Goal: Task Accomplishment & Management: Complete application form

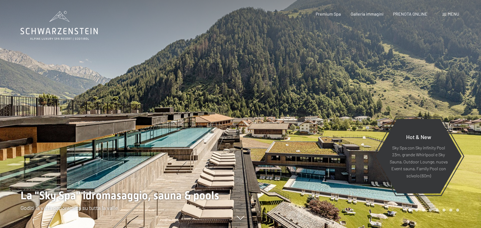
click at [449, 13] on span "Menu" at bounding box center [452, 13] width 11 height 5
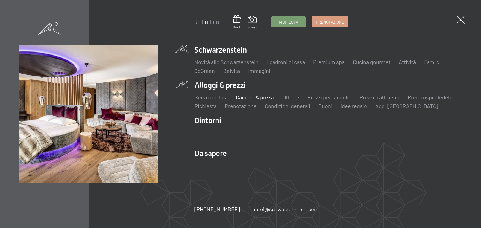
click at [243, 97] on link "Camere & prezzi" at bounding box center [255, 97] width 39 height 7
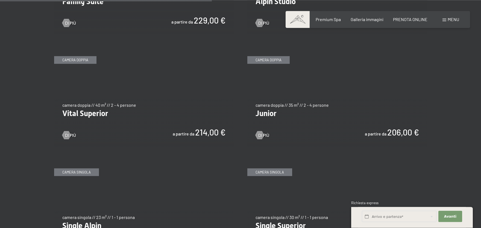
scroll to position [721, 0]
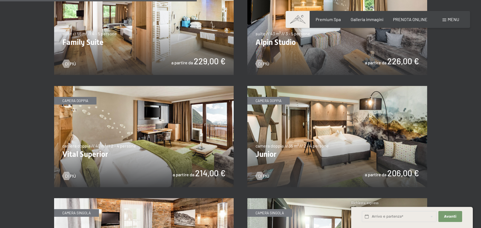
click at [448, 20] on span "Menu" at bounding box center [452, 19] width 11 height 5
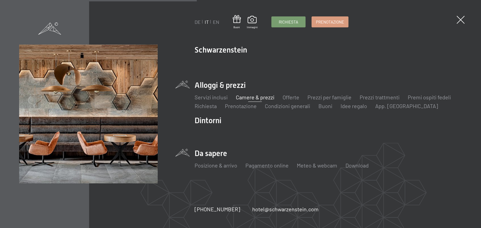
click at [207, 154] on li "Da sapere Posizione & arrivo Pagamento online Meteo & webcam Download" at bounding box center [328, 161] width 267 height 27
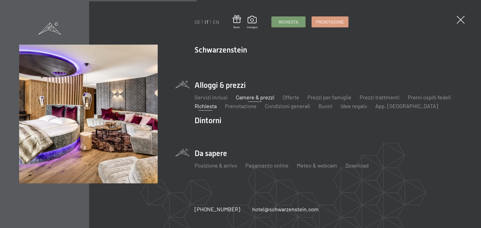
click at [209, 108] on link "Richiesta" at bounding box center [206, 105] width 22 height 7
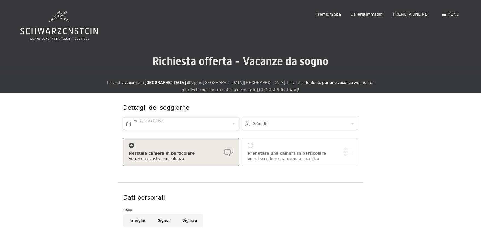
click at [202, 122] on input "text" at bounding box center [181, 123] width 116 height 12
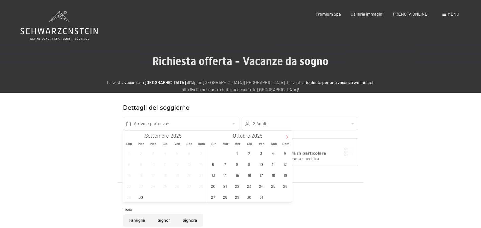
click at [287, 136] on icon at bounding box center [287, 137] width 4 height 4
click at [286, 136] on icon at bounding box center [287, 137] width 4 height 4
type input "2026"
click at [286, 136] on icon at bounding box center [287, 137] width 4 height 4
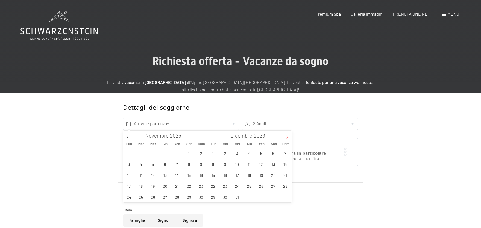
type input "2026"
click at [286, 136] on icon at bounding box center [287, 137] width 4 height 4
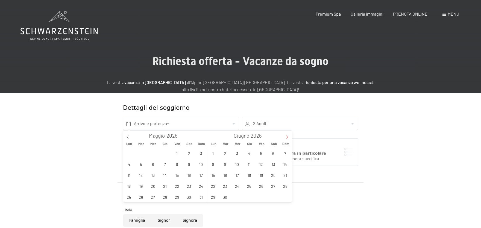
click at [286, 136] on icon at bounding box center [287, 137] width 4 height 4
click at [128, 137] on icon at bounding box center [128, 137] width 4 height 4
click at [288, 137] on icon at bounding box center [287, 137] width 2 height 4
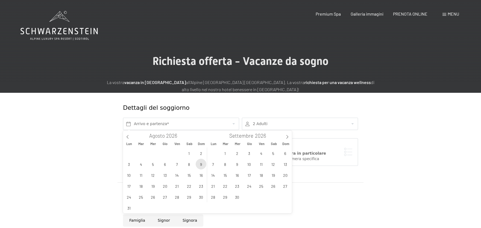
click at [202, 164] on span "9" at bounding box center [201, 163] width 11 height 11
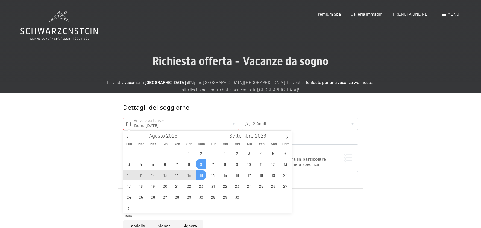
click at [203, 174] on span "16" at bounding box center [201, 174] width 11 height 11
type input "Dom. 09/08/2026 - Dom. 16/08/2026"
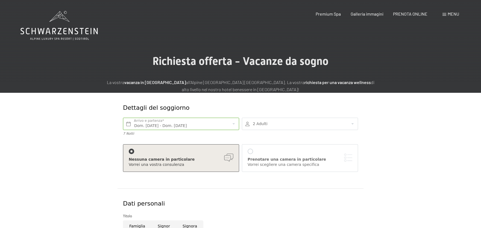
click at [354, 123] on div at bounding box center [300, 123] width 116 height 12
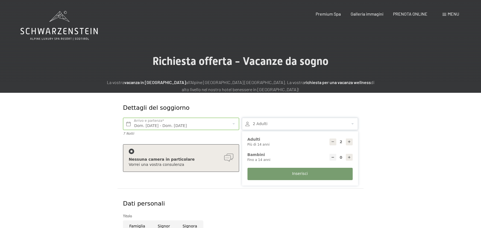
click at [348, 142] on icon at bounding box center [349, 142] width 4 height 4
type input "3"
click at [287, 175] on button "Inserisci" at bounding box center [299, 173] width 105 height 12
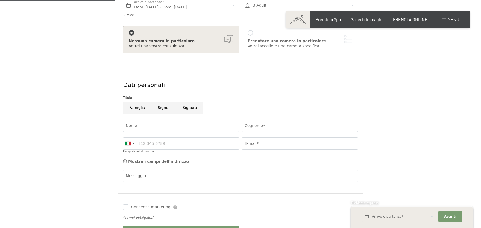
scroll to position [120, 0]
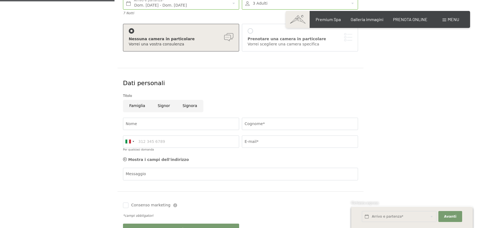
click at [184, 105] on input "Signora" at bounding box center [189, 106] width 27 height 12
radio input "true"
click at [180, 122] on input "Nome" at bounding box center [181, 123] width 116 height 12
type input "Veronica"
click at [257, 122] on input "Cognome*" at bounding box center [300, 123] width 116 height 12
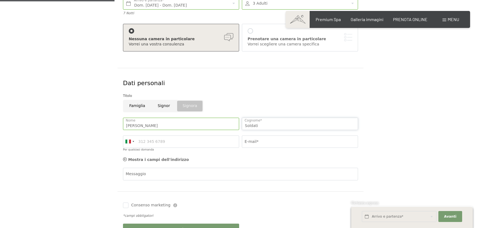
type input "Soldati"
click at [198, 139] on input "Per qualsiasi domanda" at bounding box center [181, 141] width 116 height 12
type input "3922944056"
click at [267, 141] on input "E-mail*" at bounding box center [300, 141] width 116 height 12
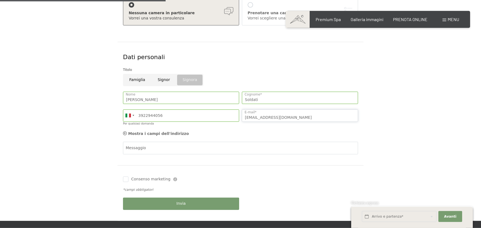
scroll to position [180, 0]
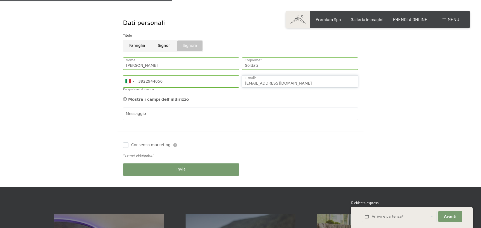
type input "veronica2005@tiscali.it"
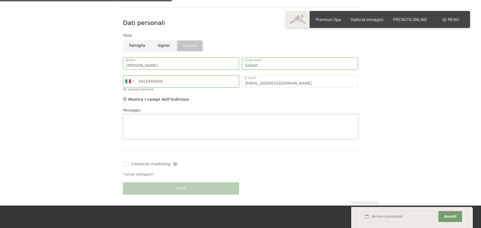
click at [155, 114] on textarea "Messaggio" at bounding box center [240, 126] width 235 height 25
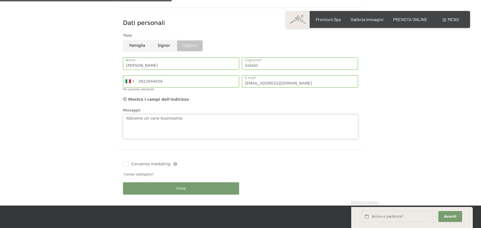
type textarea "Abbiamo un cane buonissimo"
click at [155, 188] on div "Invia" at bounding box center [181, 188] width 119 height 18
click at [126, 164] on input "Consenso marketing" at bounding box center [125, 163] width 5 height 5
checkbox input "true"
click at [176, 188] on button "Invia" at bounding box center [181, 188] width 116 height 12
